Goal: Task Accomplishment & Management: Use online tool/utility

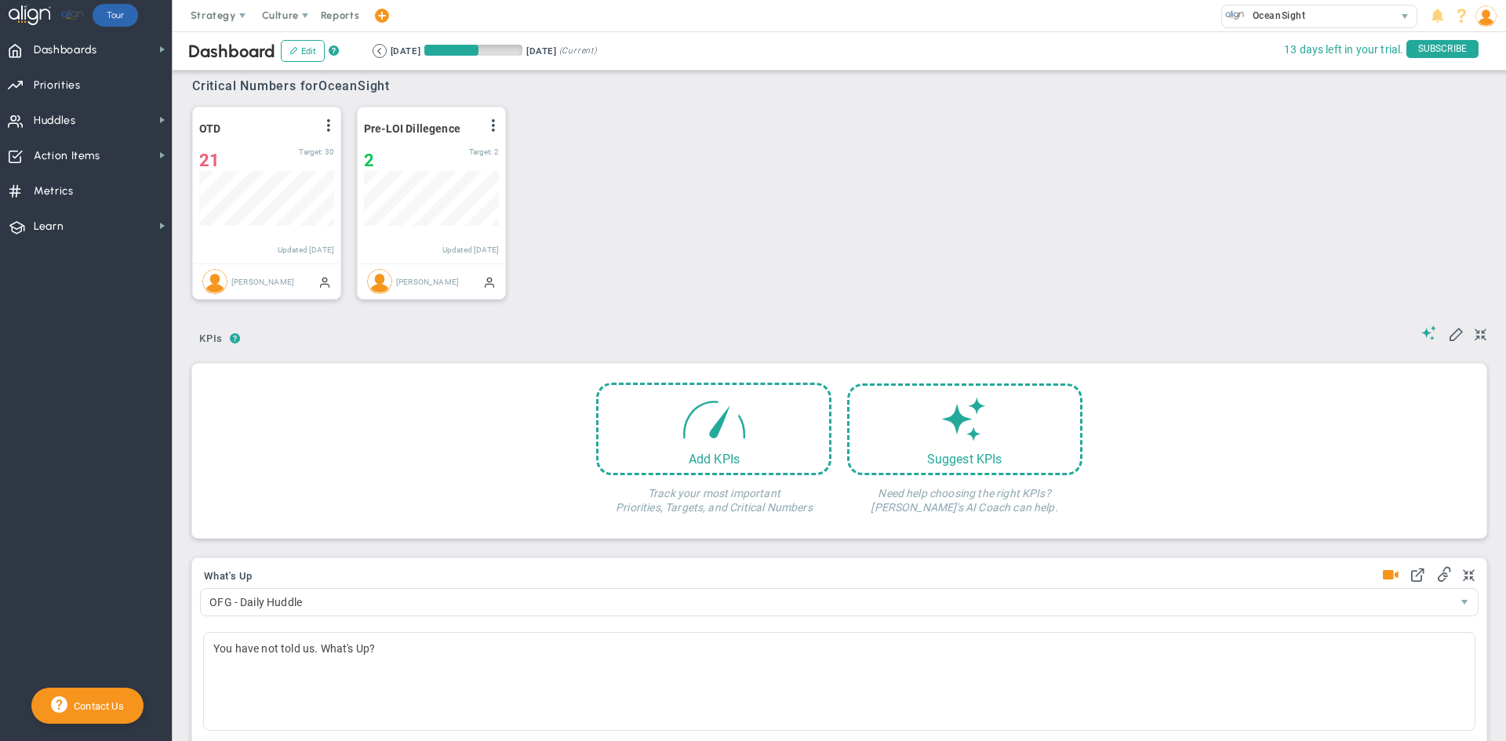
scroll to position [55, 135]
click at [71, 86] on span "Priorities" at bounding box center [57, 85] width 47 height 33
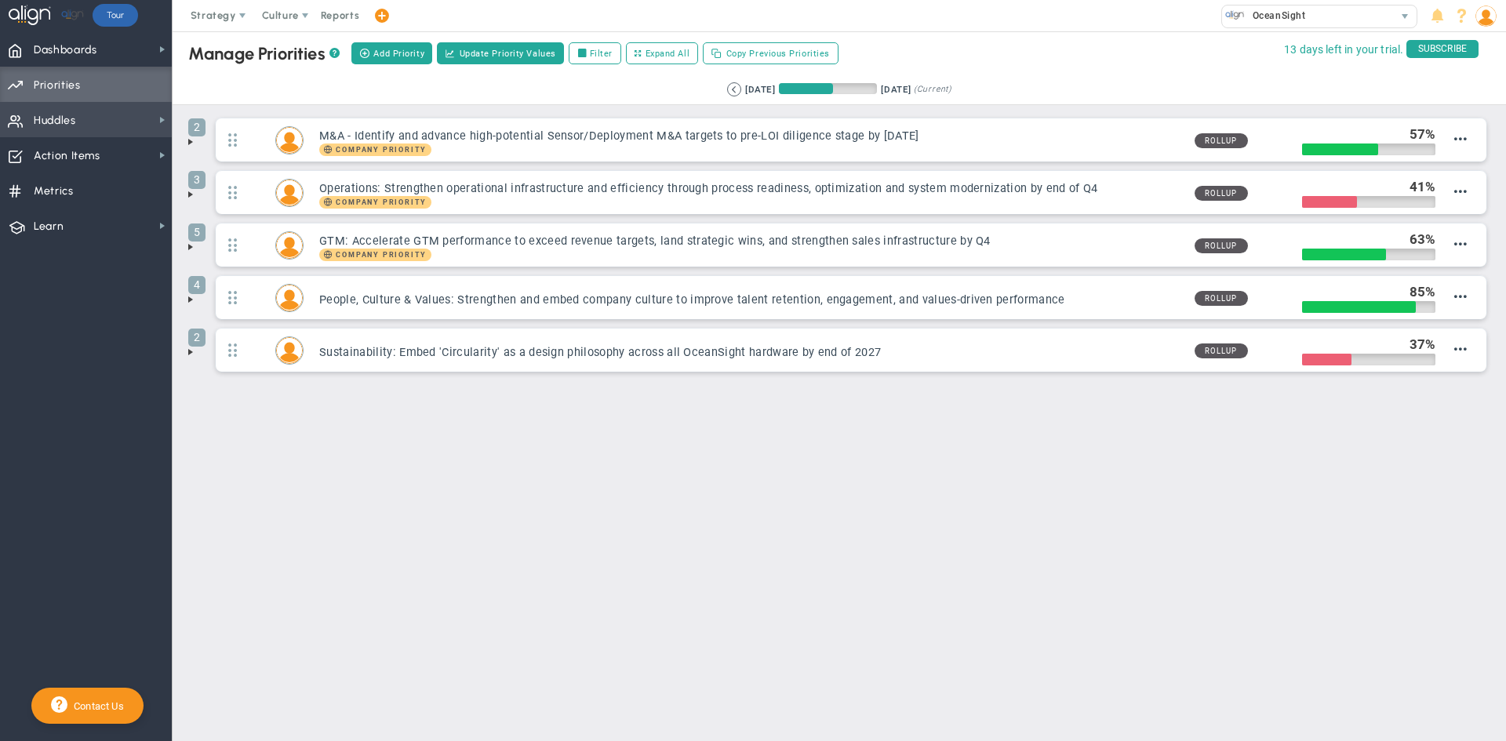
click at [59, 118] on span "Huddles" at bounding box center [55, 120] width 42 height 33
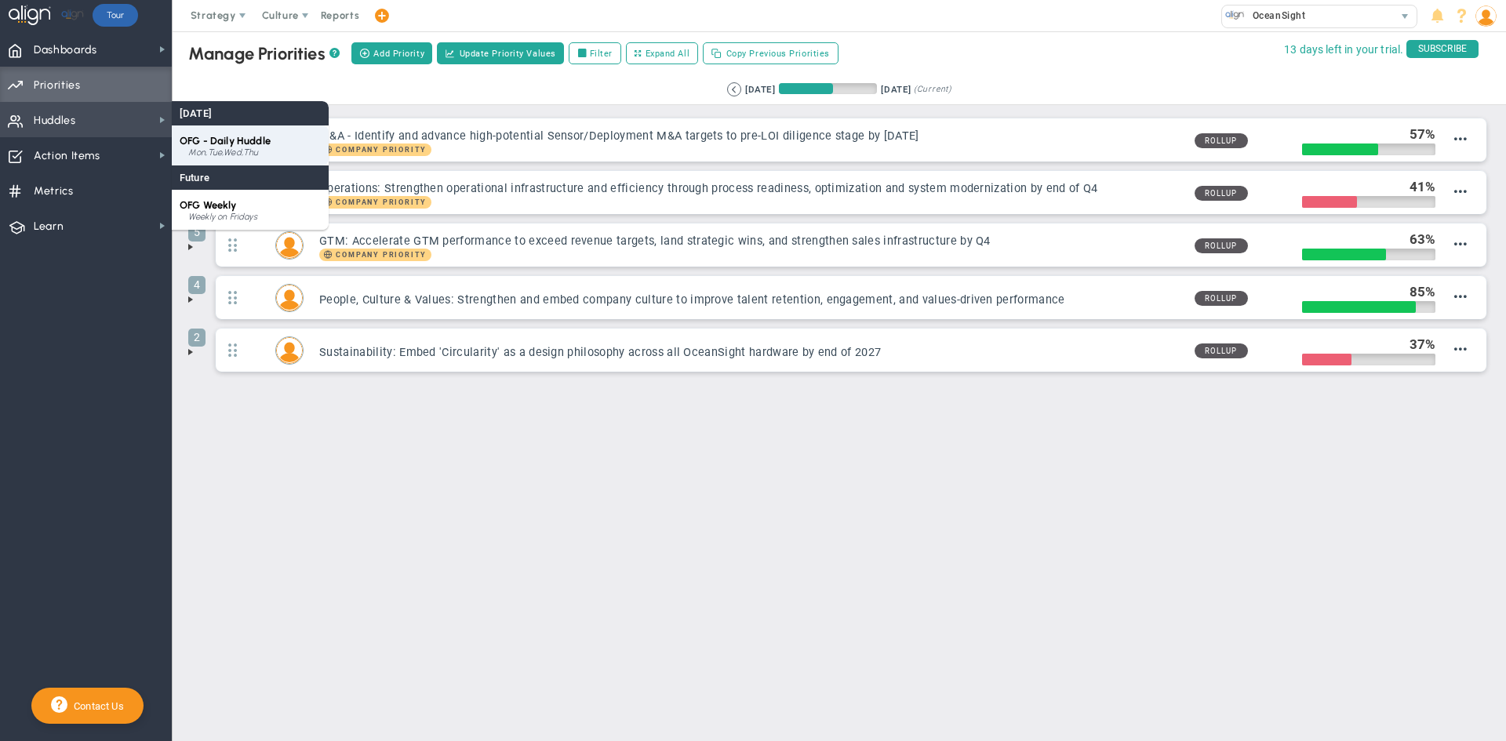
click at [206, 145] on span "OFG - Daily Huddle" at bounding box center [225, 141] width 91 height 12
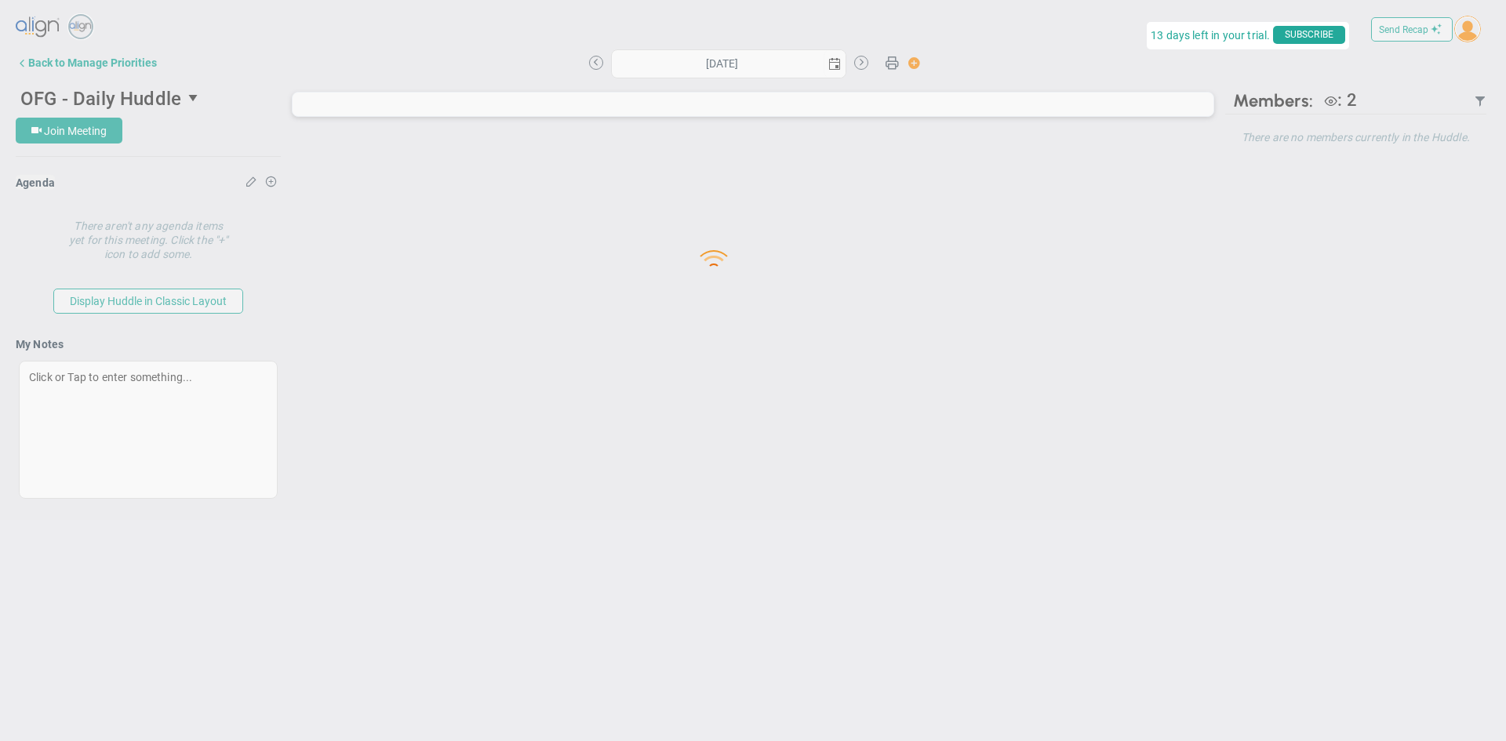
type input "[DATE]"
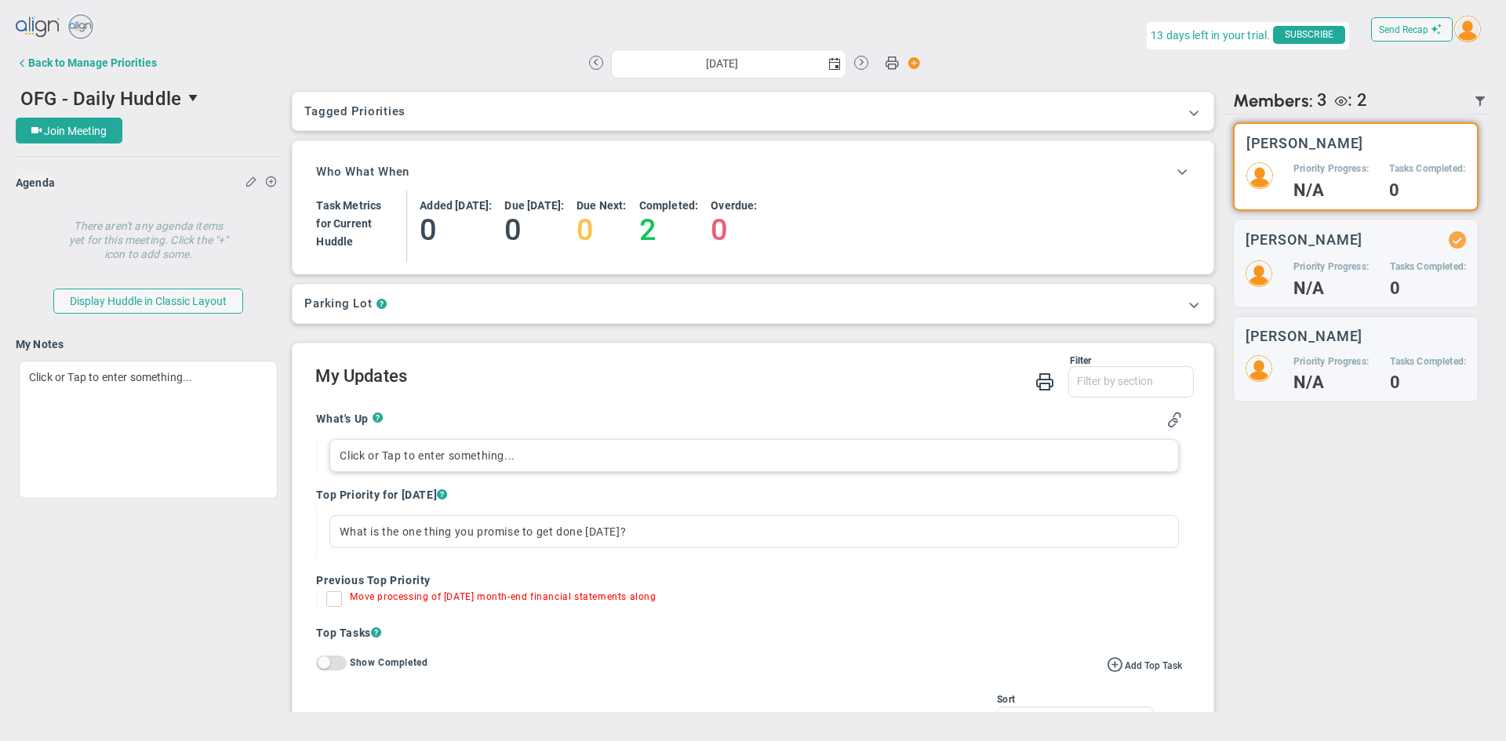
click at [362, 459] on div "Click or Tap to enter something..." at bounding box center [753, 455] width 849 height 33
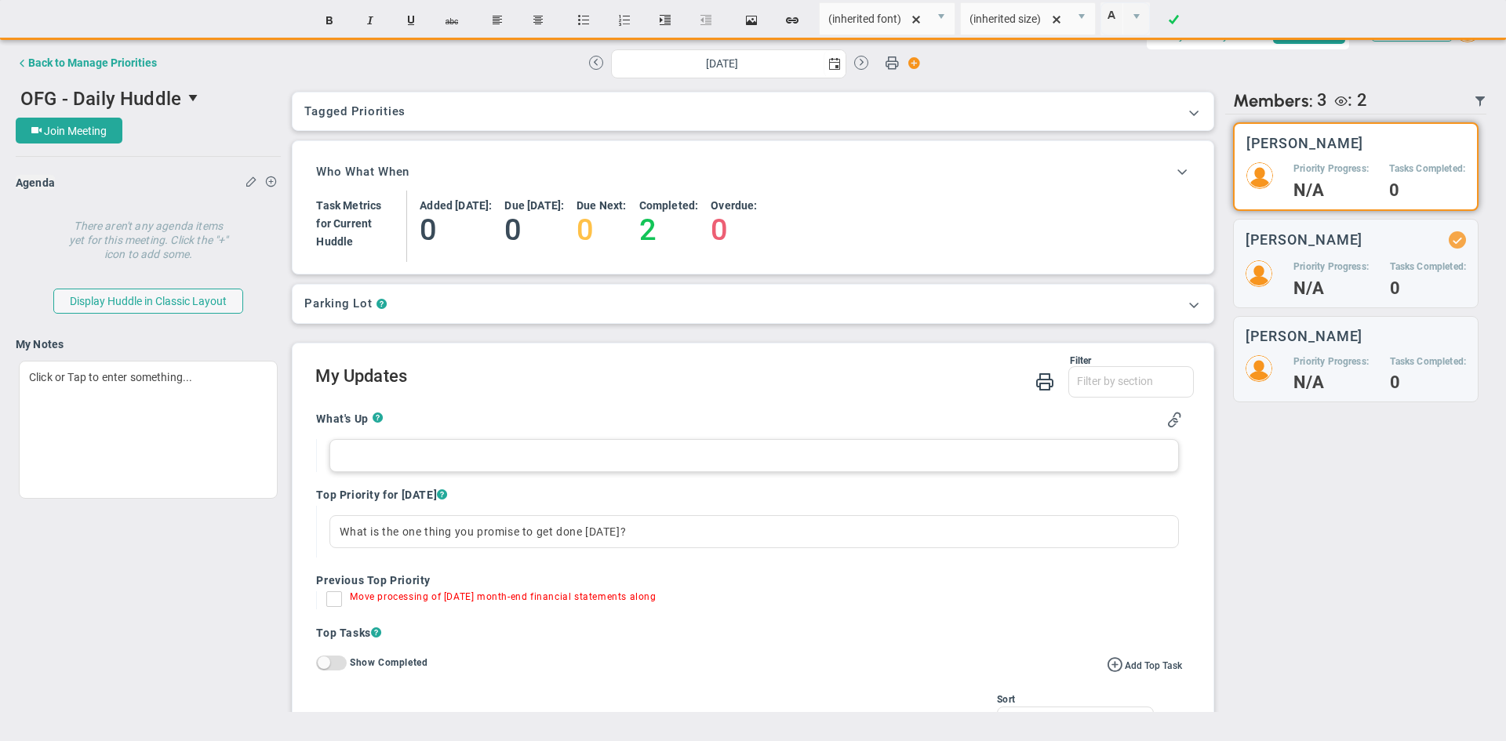
paste div
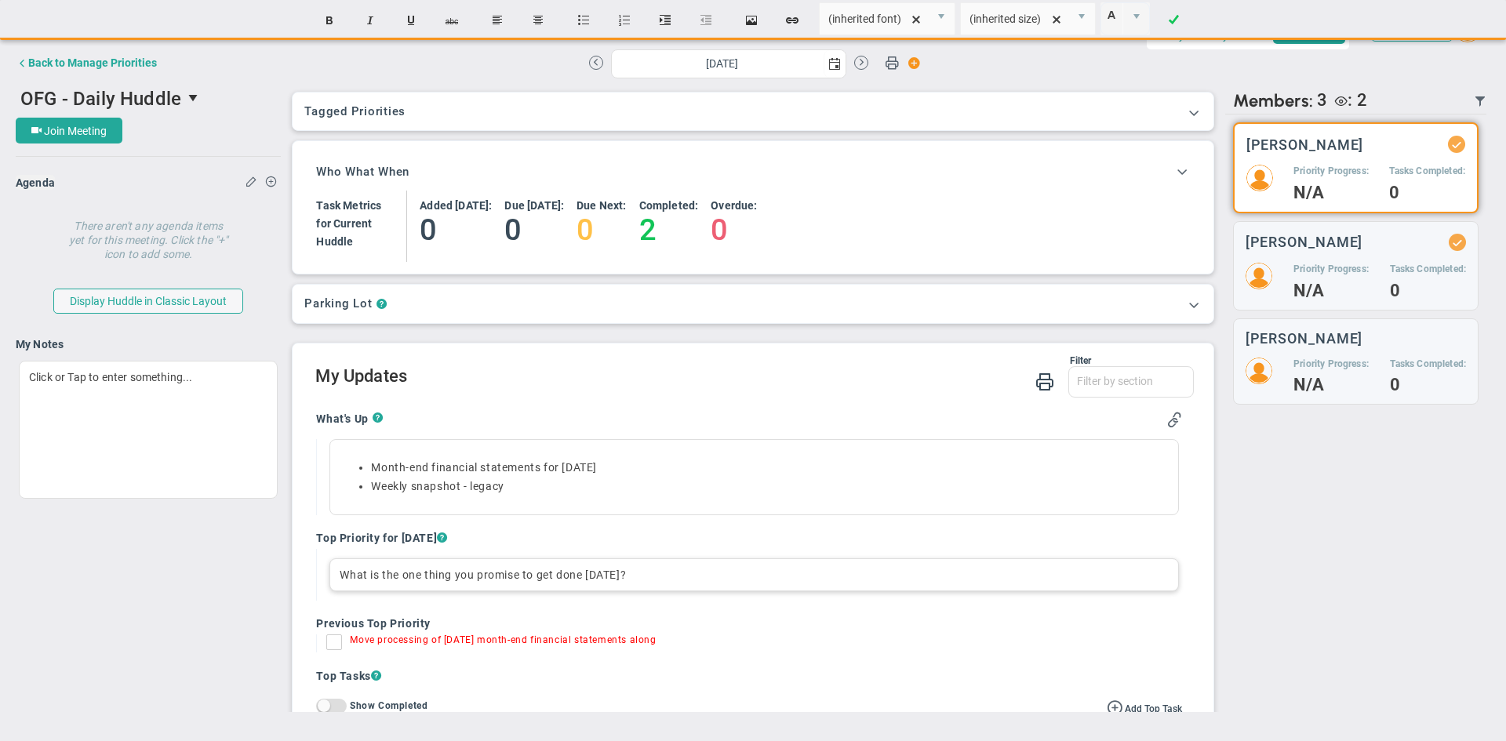
click at [362, 573] on div "What is the one thing you promise to get done today?" at bounding box center [753, 575] width 849 height 33
paste div
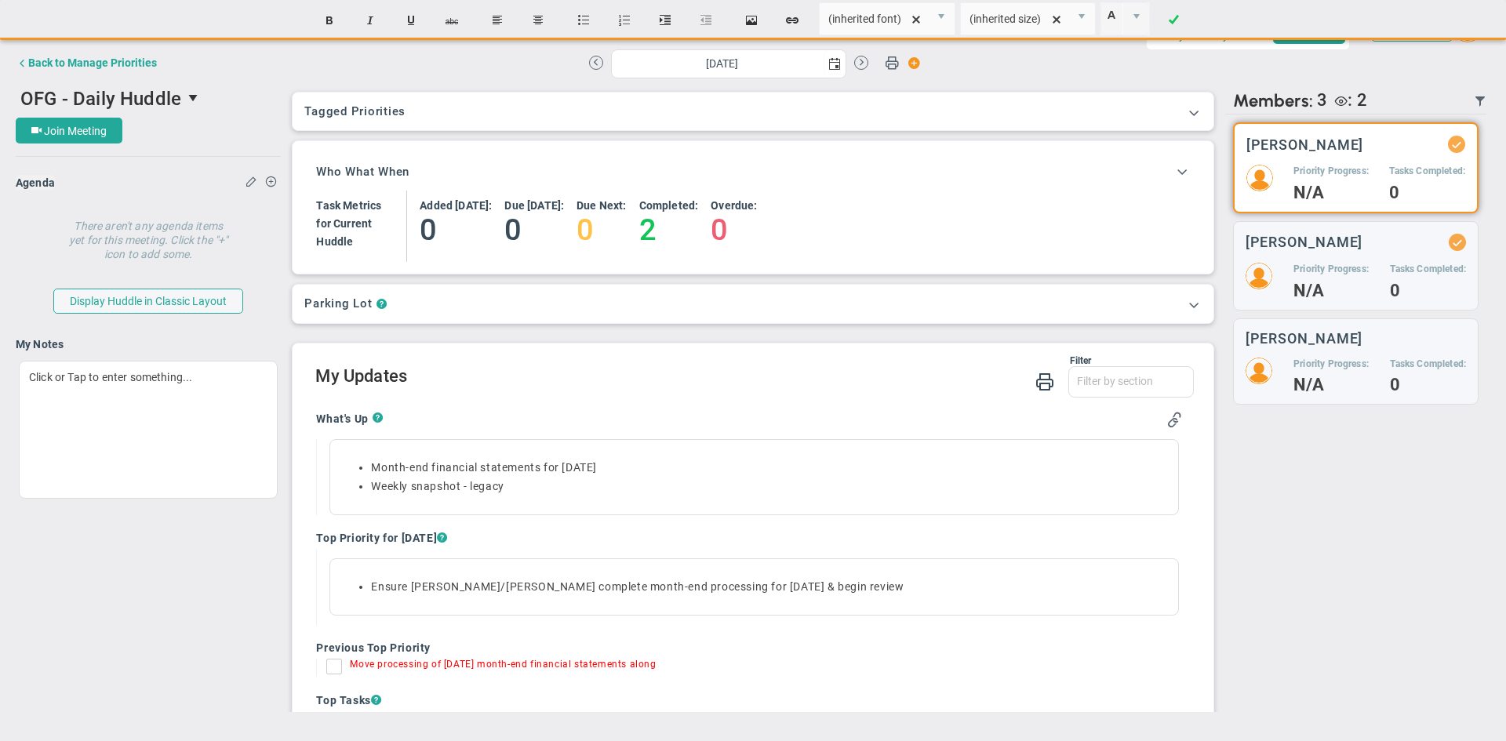
click at [335, 667] on main "Send Recap Profile Contact your Advisor Share!" at bounding box center [753, 370] width 1506 height 741
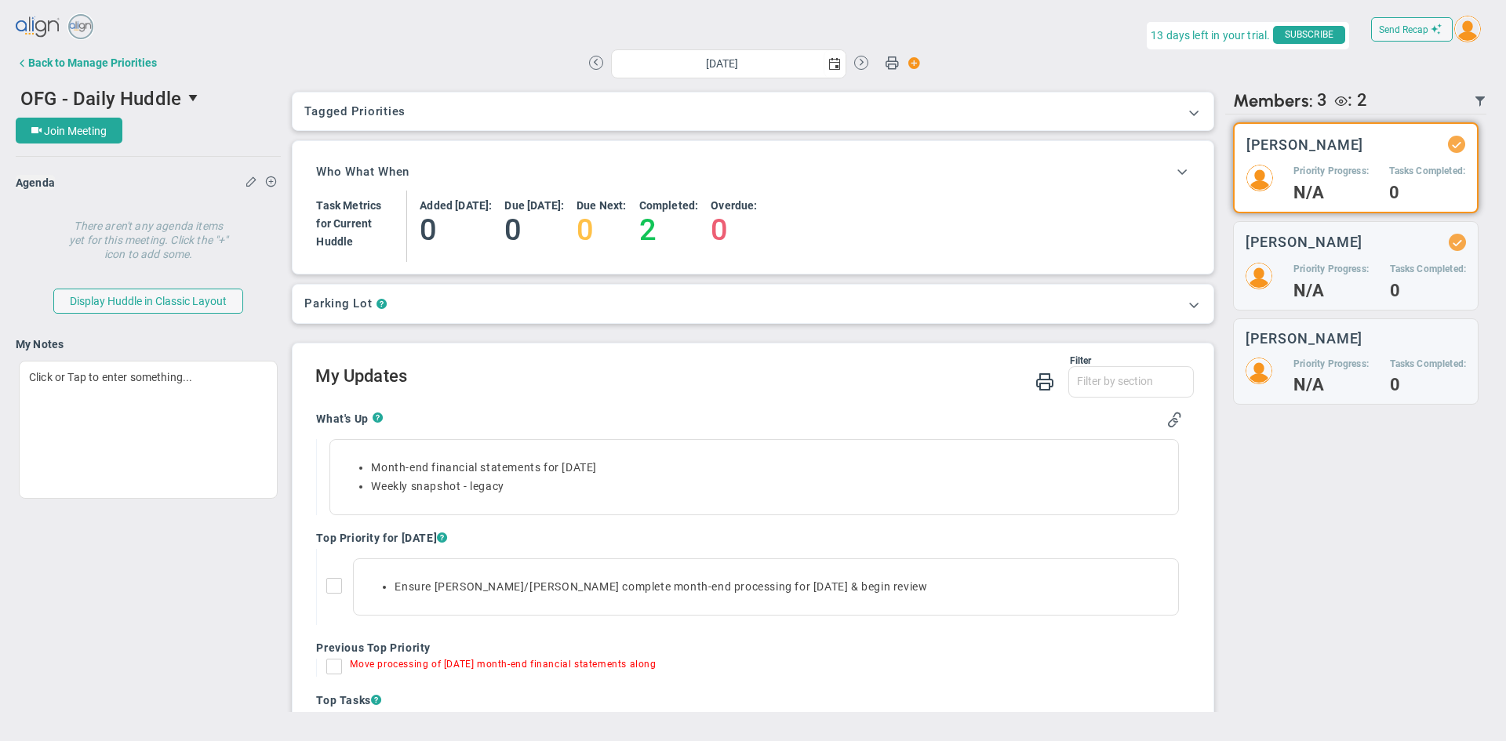
click at [337, 669] on input "Move processing of [DATE] month-end financial statements along" at bounding box center [338, 670] width 16 height 16
checkbox input "true"
click at [1302, 286] on h4 "N/A" at bounding box center [1330, 291] width 75 height 14
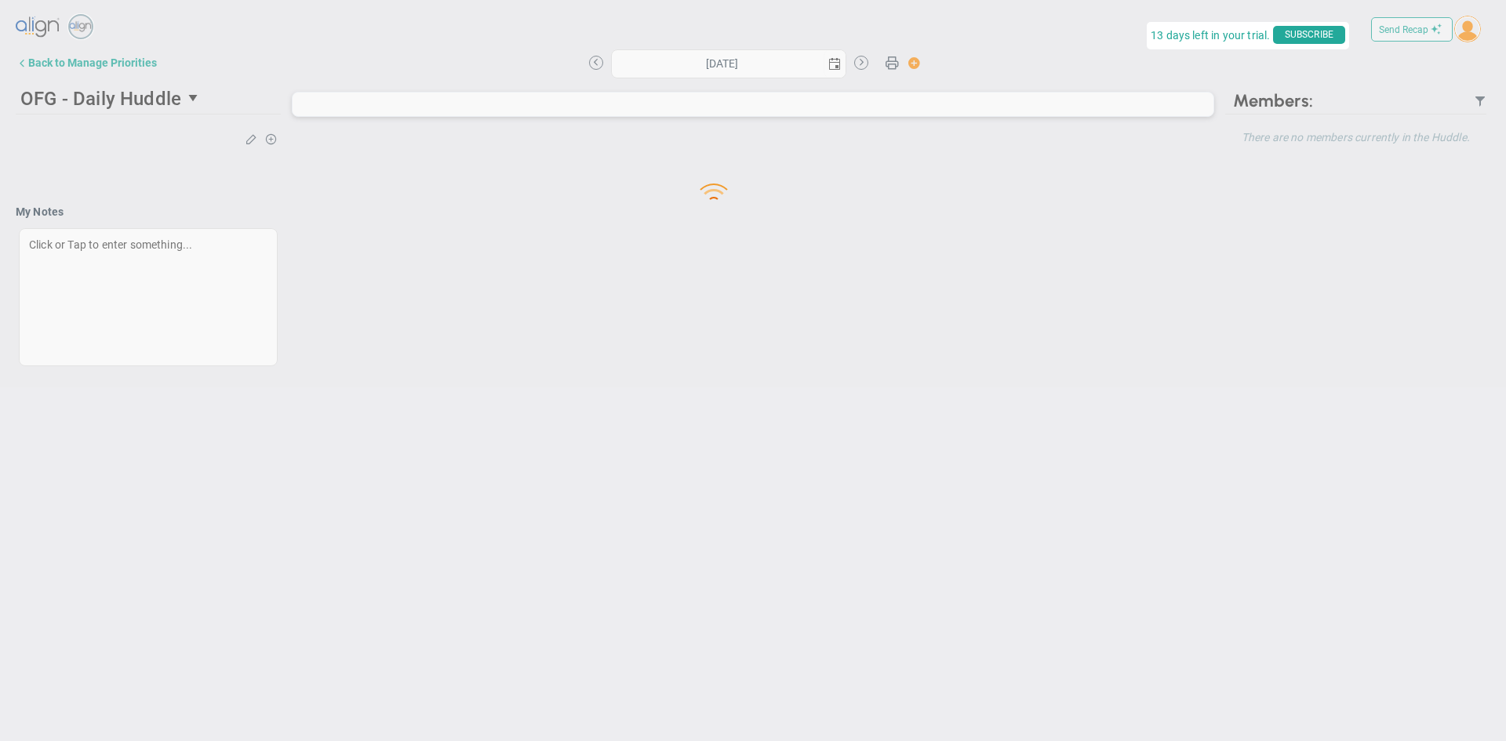
type input "[DATE]"
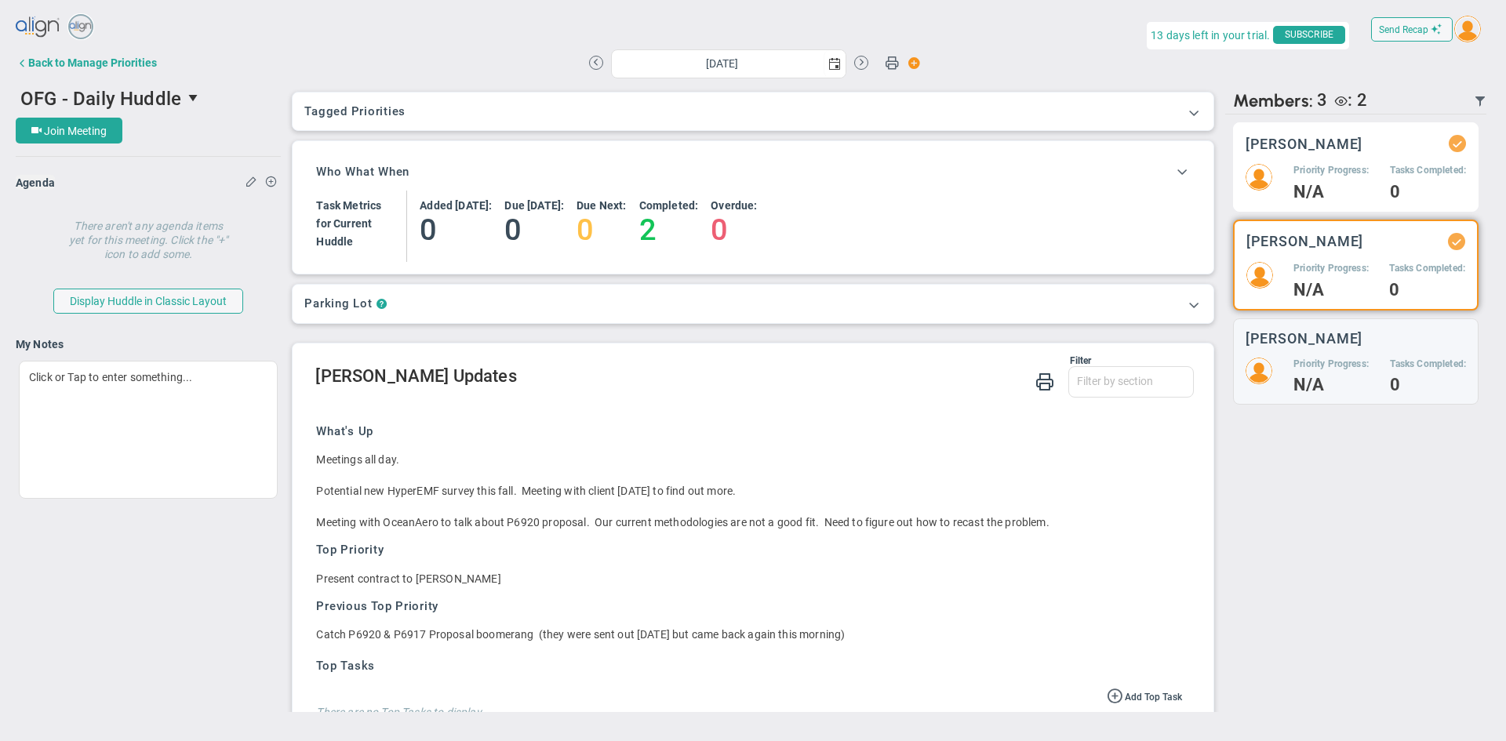
click at [1255, 162] on div "[PERSON_NAME] Priority Progress: N/A Tasks Completed: 0" at bounding box center [1356, 166] width 246 height 89
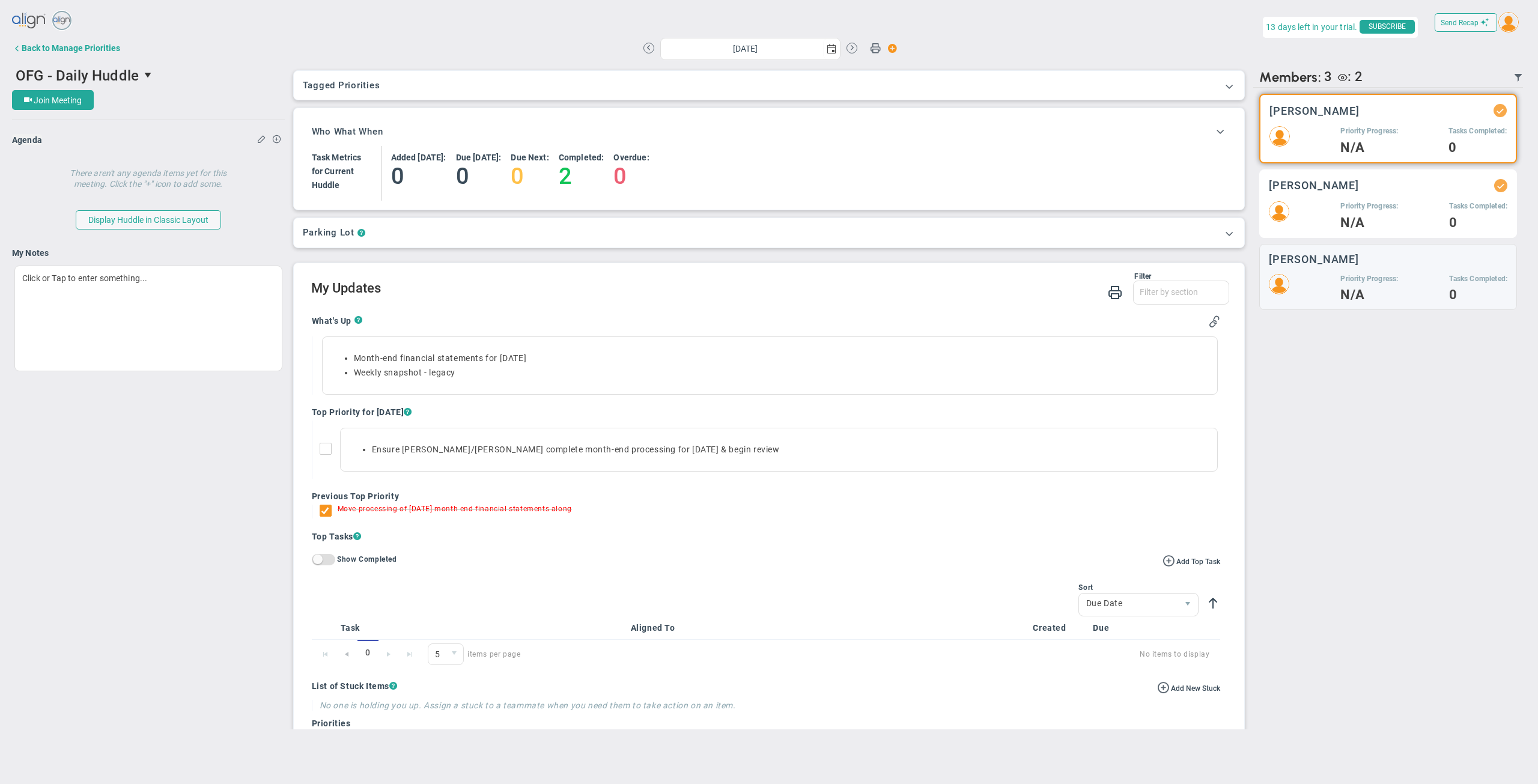
click at [1153, 203] on h5 "Priority Progress:" at bounding box center [1369, 206] width 57 height 10
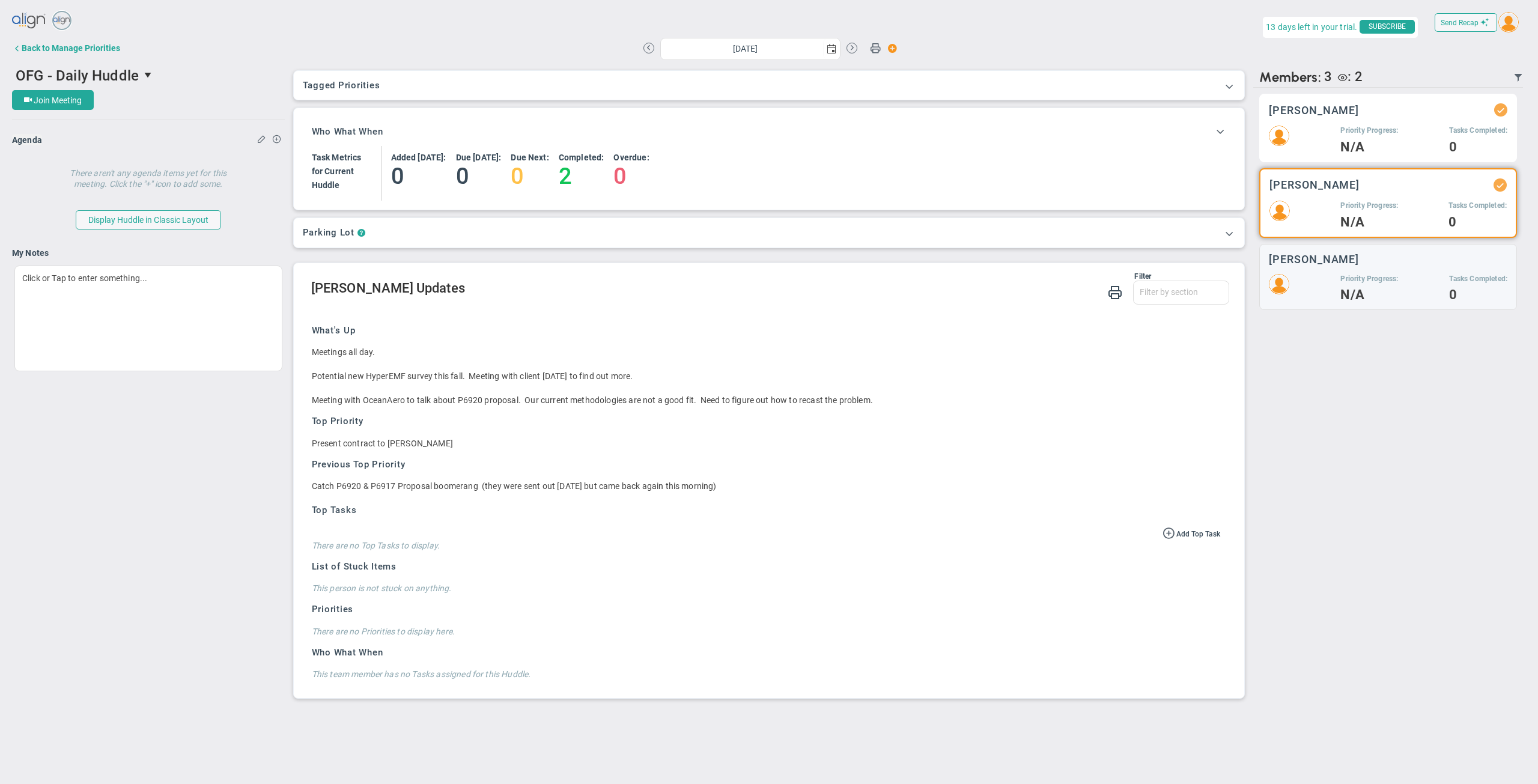
click at [1153, 125] on div "[PERSON_NAME] Priority Progress: N/A Tasks Completed: 0" at bounding box center [1388, 127] width 258 height 68
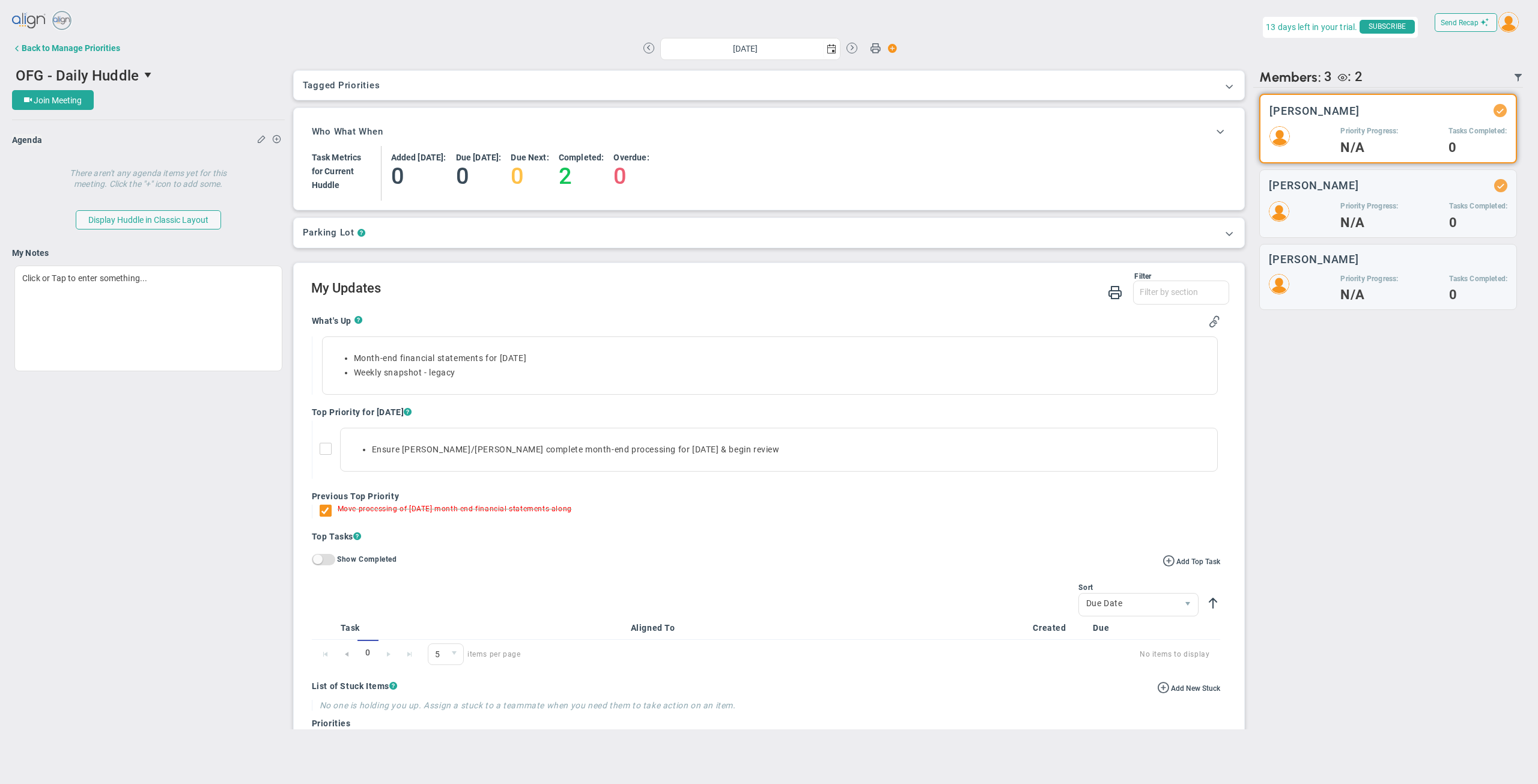
scroll to position [45, 0]
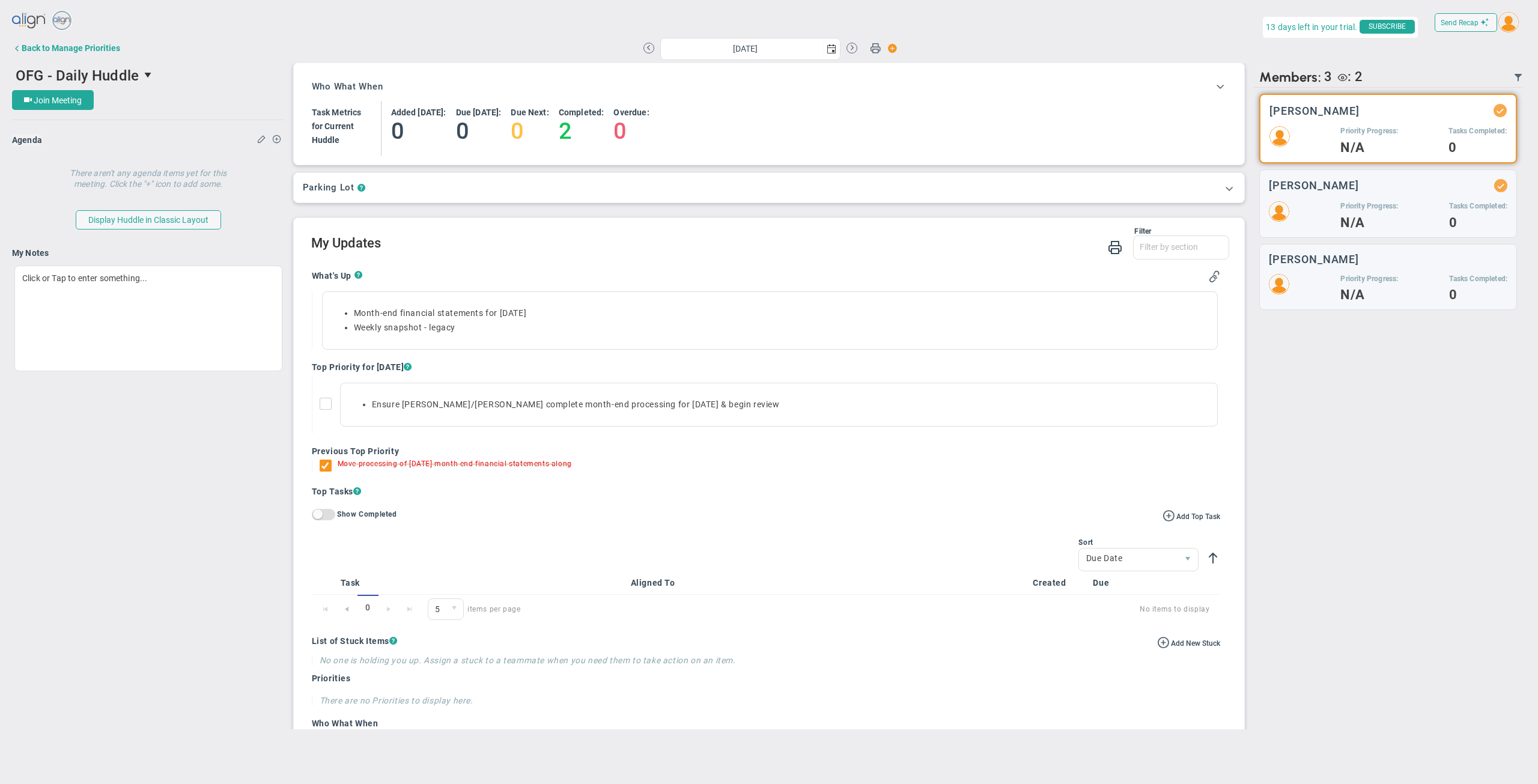
click at [1153, 29] on img at bounding box center [1508, 22] width 21 height 21
click at [1153, 23] on img at bounding box center [1508, 22] width 21 height 21
click at [1153, 24] on img at bounding box center [1508, 22] width 21 height 21
click at [1153, 147] on span "Sign Out" at bounding box center [1491, 144] width 91 height 24
